Goal: Information Seeking & Learning: Check status

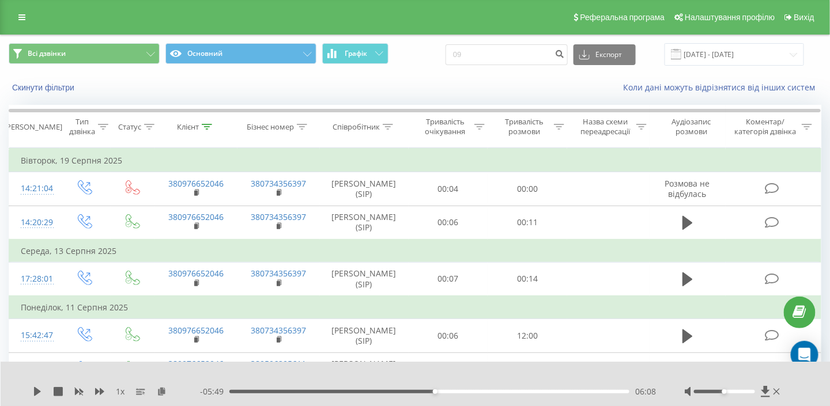
type input "0"
click at [483, 55] on input "380501650807" at bounding box center [506, 54] width 122 height 21
type input "0501650807"
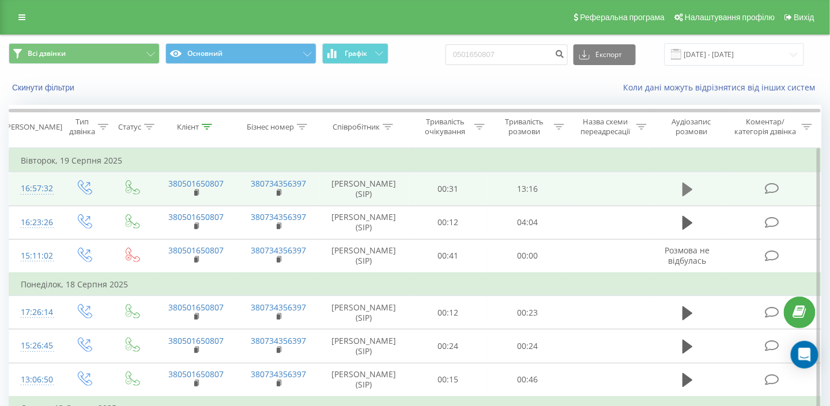
click at [683, 188] on icon at bounding box center [687, 190] width 10 height 14
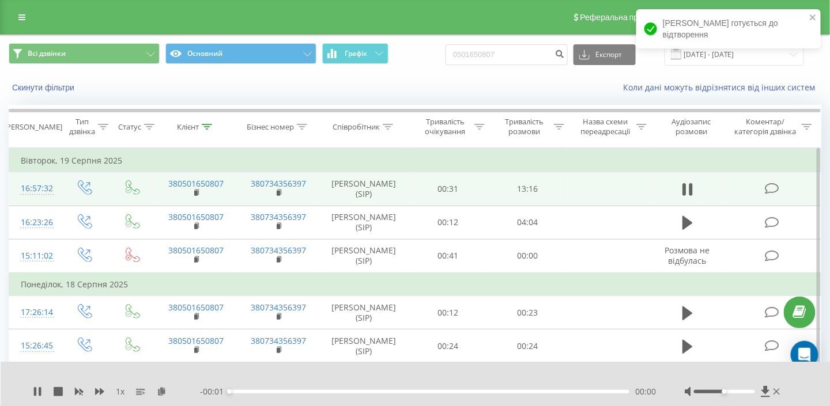
click at [591, 391] on div "00:00" at bounding box center [429, 391] width 400 height 3
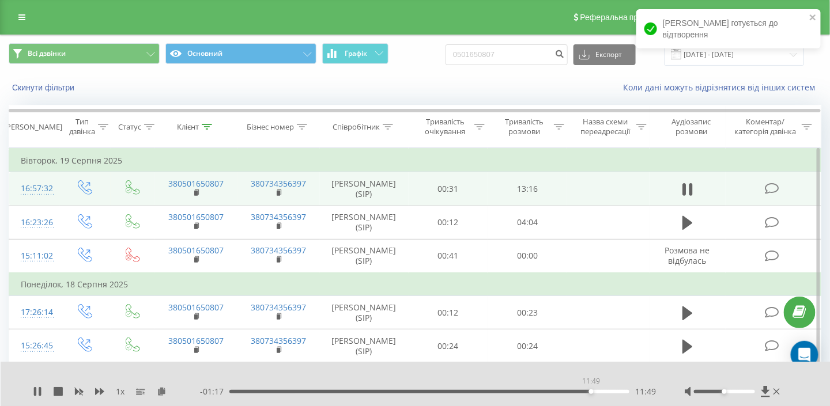
click at [591, 391] on div "11:49" at bounding box center [429, 391] width 400 height 3
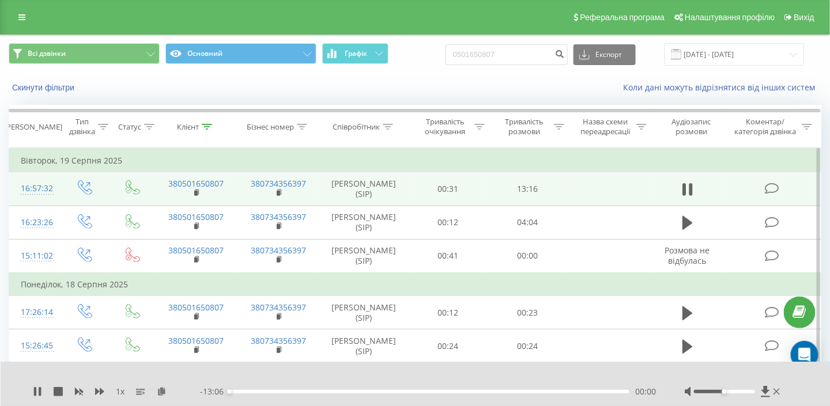
click at [591, 391] on div "00:00" at bounding box center [429, 391] width 400 height 3
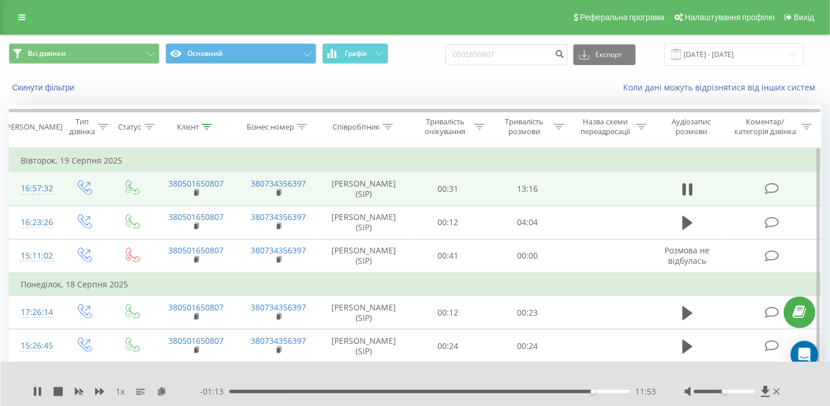
click at [713, 391] on div at bounding box center [724, 391] width 61 height 3
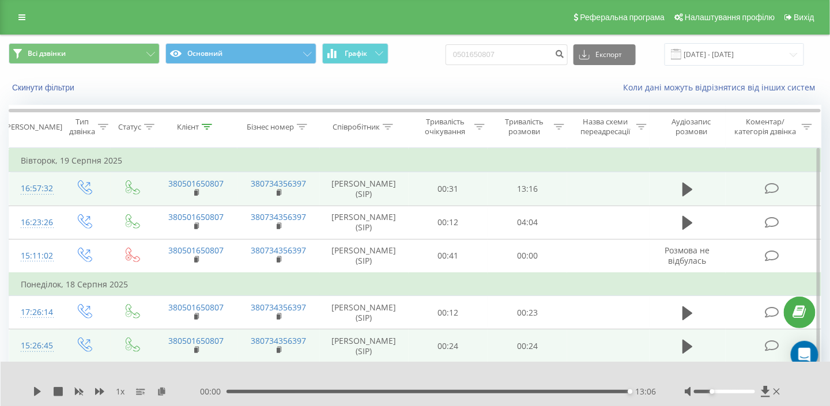
click at [738, 351] on td at bounding box center [773, 346] width 95 height 33
